Goal: Check status: Check status

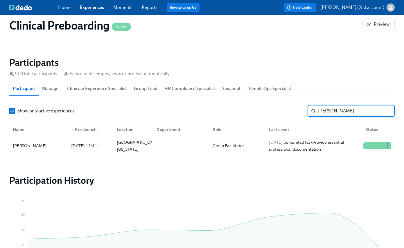
type input "[PERSON_NAME]"
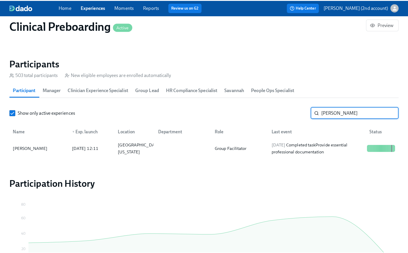
scroll to position [0, 7358]
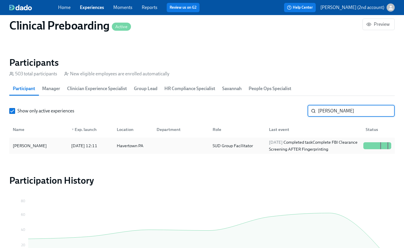
click at [294, 149] on div "[DATE] Completed task Complete FBI Clearance Screening AFTER Fingerprinting" at bounding box center [313, 146] width 94 height 14
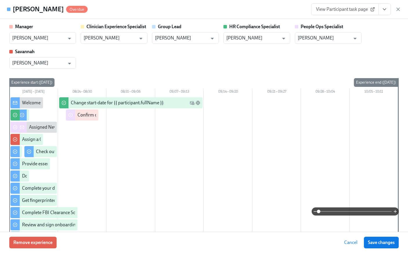
click at [384, 10] on icon "View task page" at bounding box center [385, 9] width 6 height 6
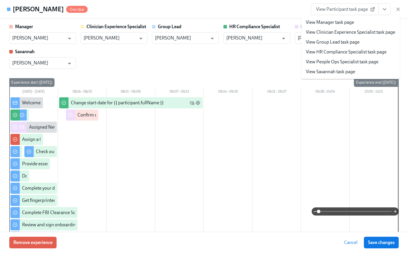
click at [354, 60] on link "View People Ops Specialist task page" at bounding box center [342, 62] width 73 height 6
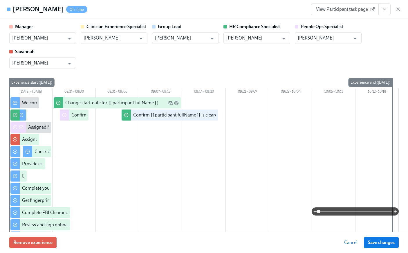
scroll to position [0, 7407]
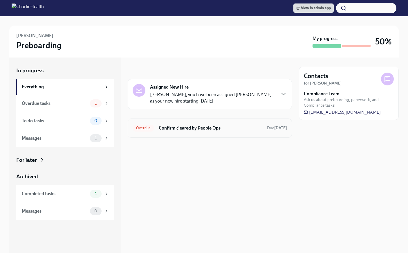
click at [185, 132] on div "Overdue Confirm cleared by People Ops Due 5 days ago" at bounding box center [210, 127] width 154 height 9
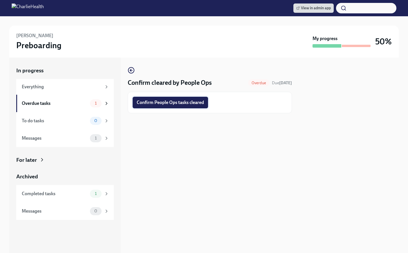
click at [167, 104] on span "Confirm People Ops tasks cleared" at bounding box center [170, 103] width 67 height 6
